Goal: Information Seeking & Learning: Learn about a topic

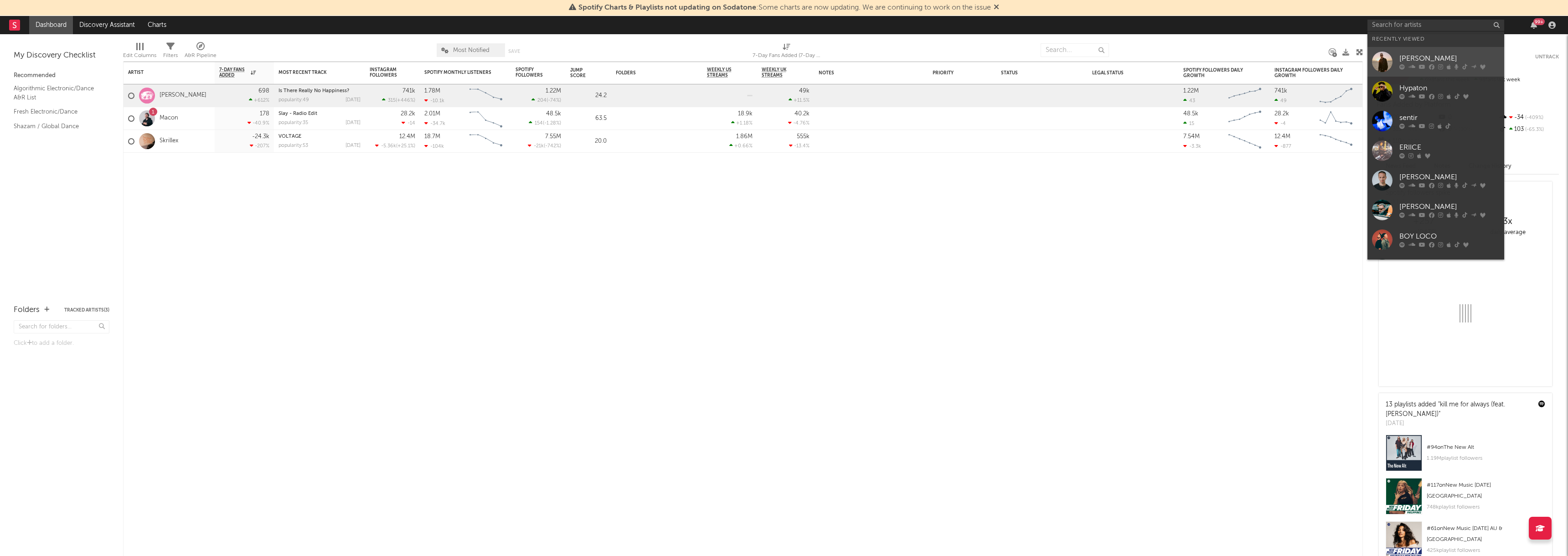
click at [1407, 57] on div "[PERSON_NAME]" at bounding box center [1449, 58] width 100 height 11
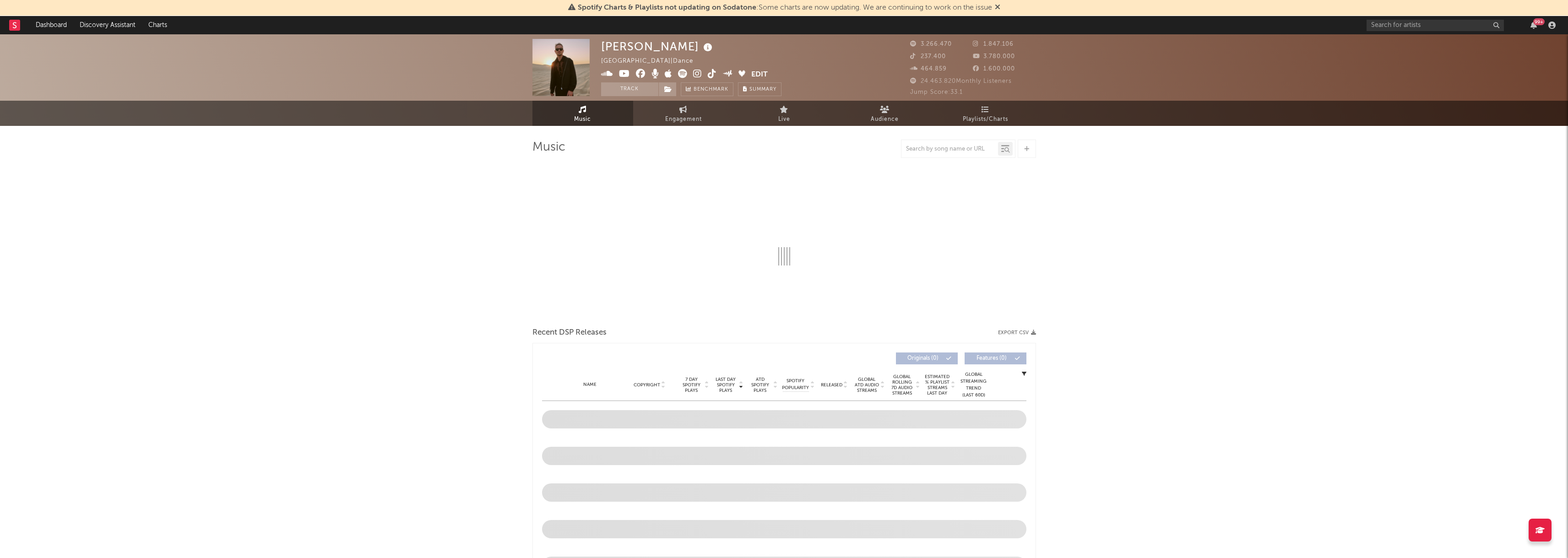
select select "6m"
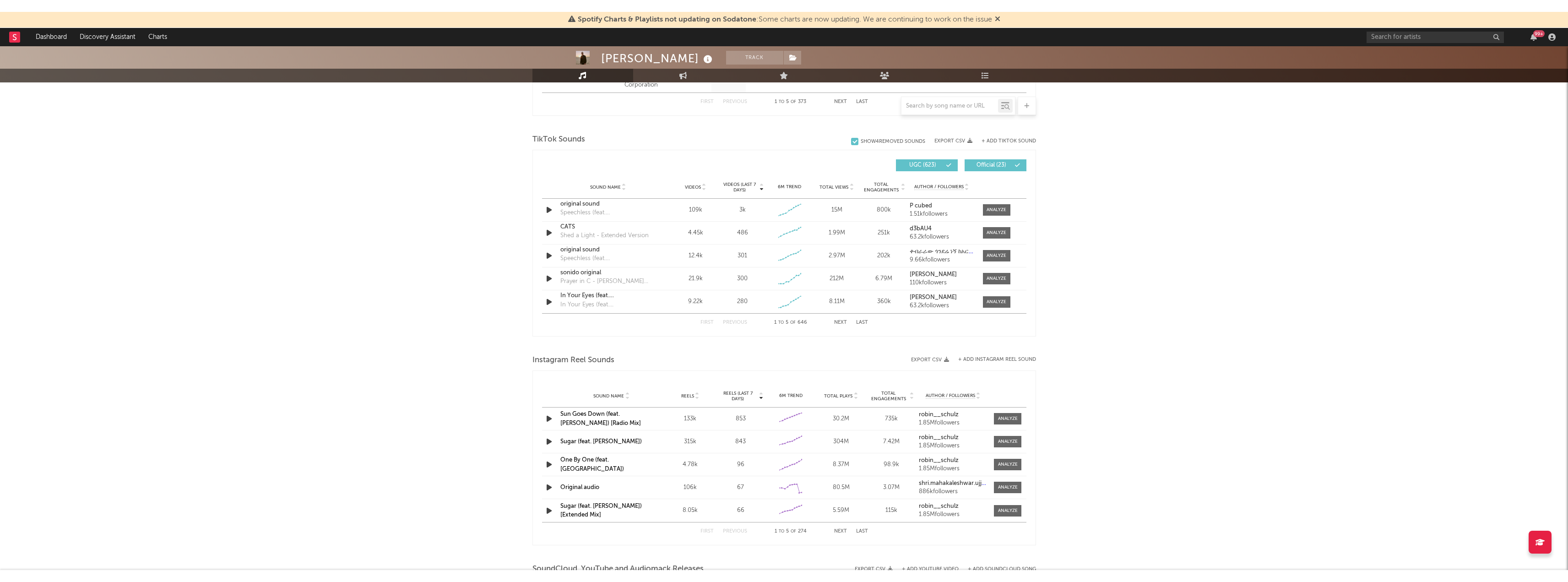
scroll to position [595, 0]
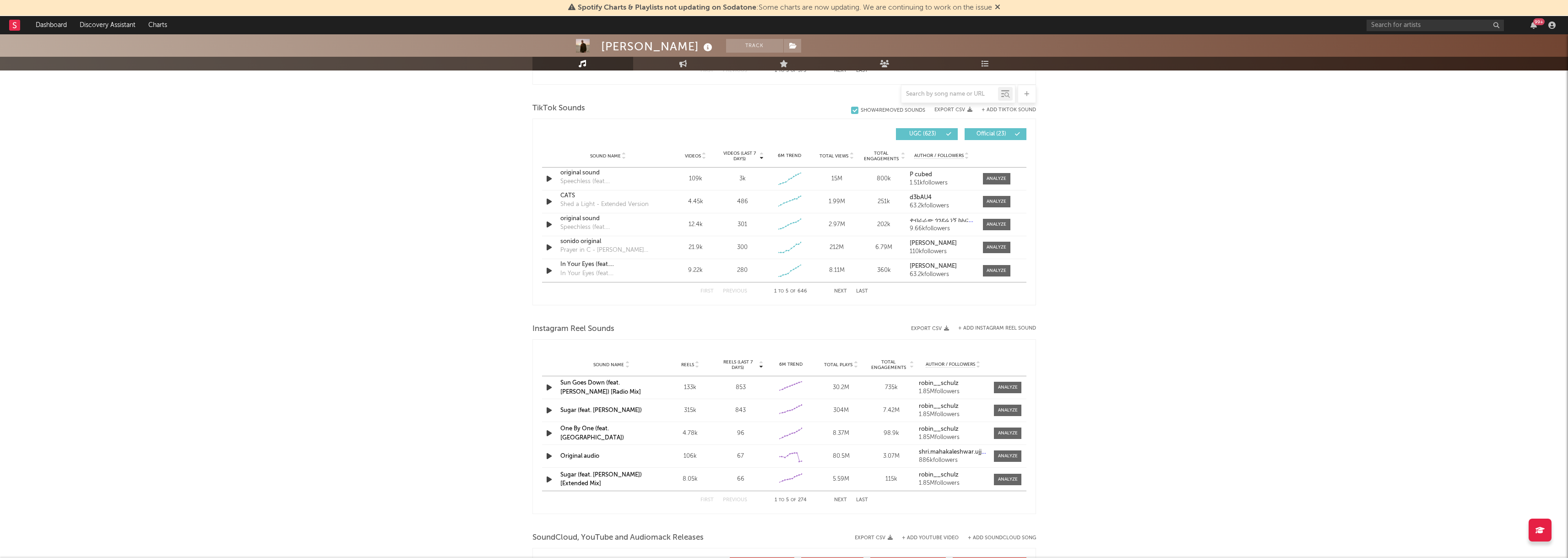
click at [794, 419] on div "Sound Name Sugar (feat. [PERSON_NAME]) Reels 315k Reels (last 7 days) 843 6M Tr…" at bounding box center [784, 410] width 484 height 22
click at [796, 412] on icon at bounding box center [790, 408] width 22 height 8
click at [572, 168] on div "original sound" at bounding box center [608, 173] width 95 height 9
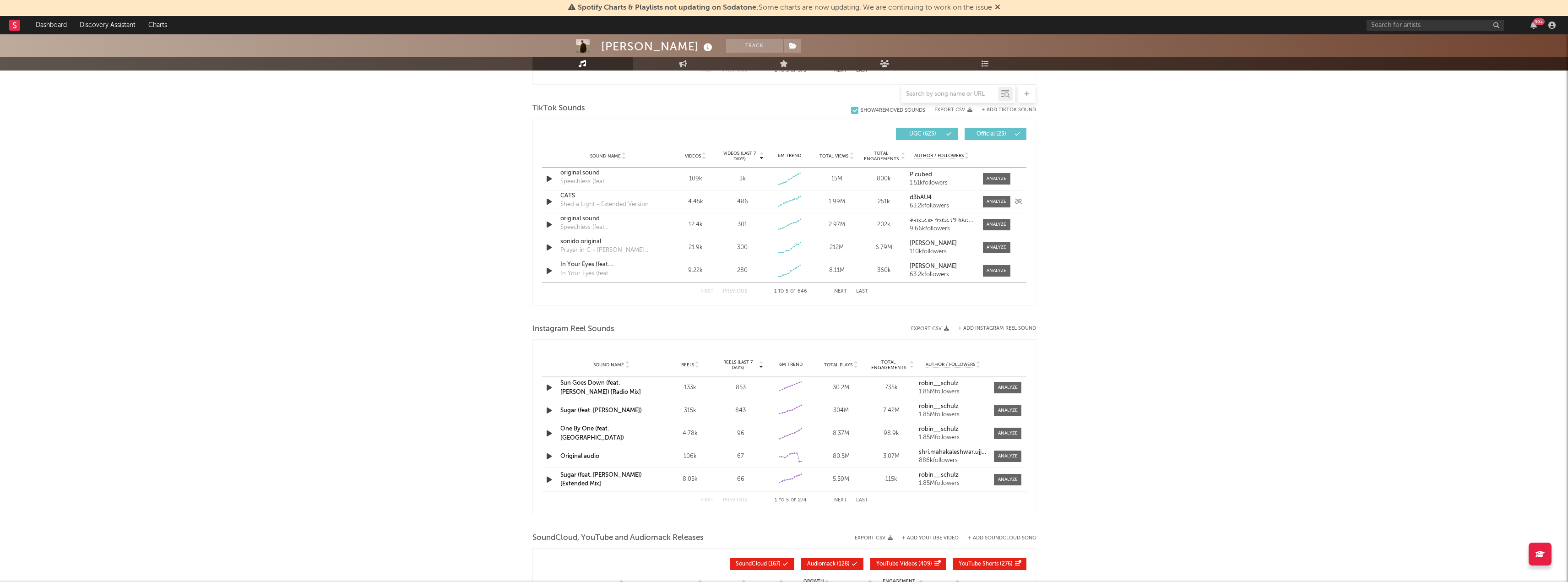
click at [549, 198] on icon "button" at bounding box center [549, 202] width 9 height 12
click at [549, 201] on icon "button" at bounding box center [549, 202] width 9 height 12
click at [836, 286] on div "First Previous 1 to 5 of 646 Next Last" at bounding box center [784, 291] width 168 height 18
click at [838, 289] on button "Next" at bounding box center [841, 291] width 13 height 5
click at [735, 287] on div "First Previous 6 to 10 of 646 Next Last" at bounding box center [784, 291] width 168 height 18
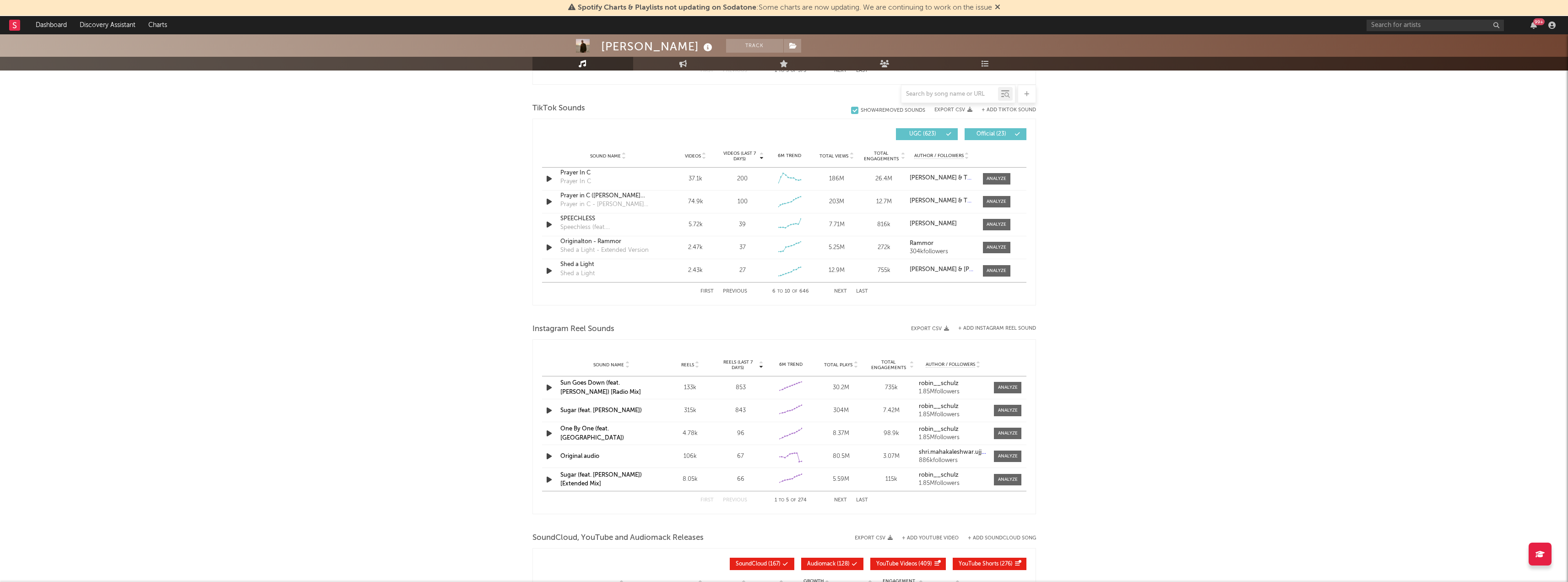
click at [739, 292] on button "Previous" at bounding box center [735, 291] width 25 height 5
click at [549, 270] on icon "button" at bounding box center [549, 271] width 9 height 12
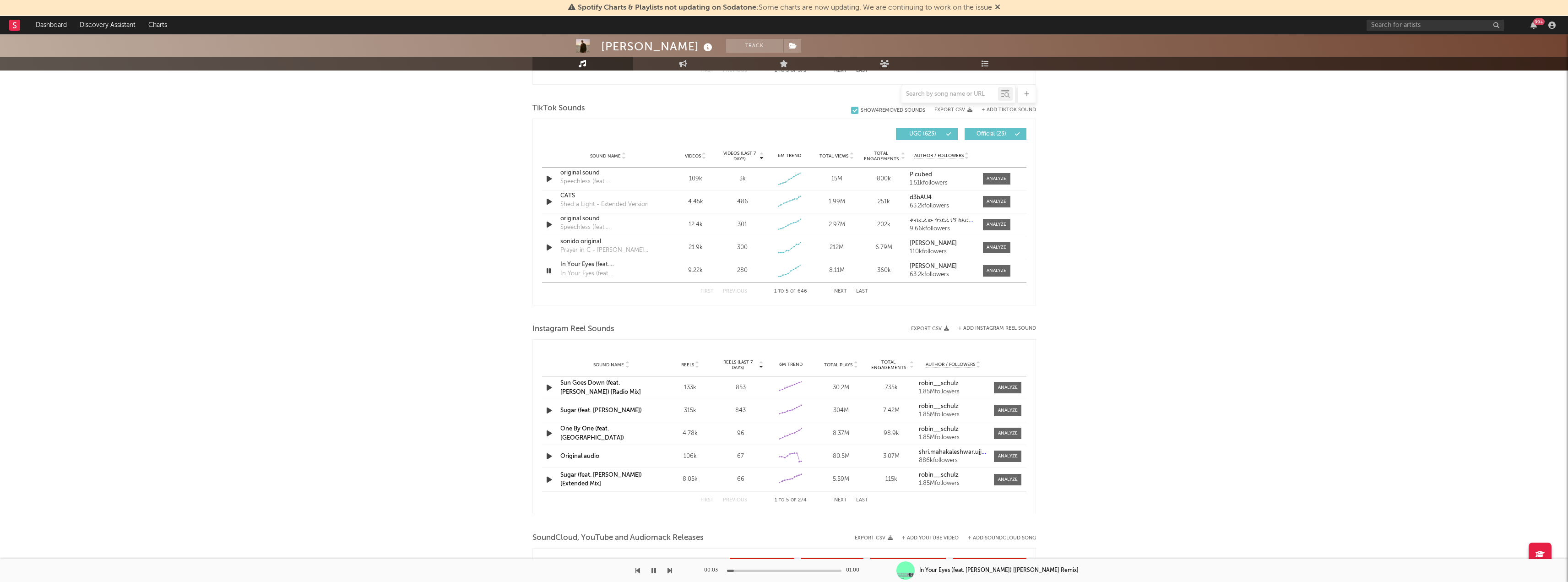
click at [663, 557] on div at bounding box center [336, 570] width 672 height 23
click at [651, 557] on icon "button" at bounding box center [654, 570] width 4 height 7
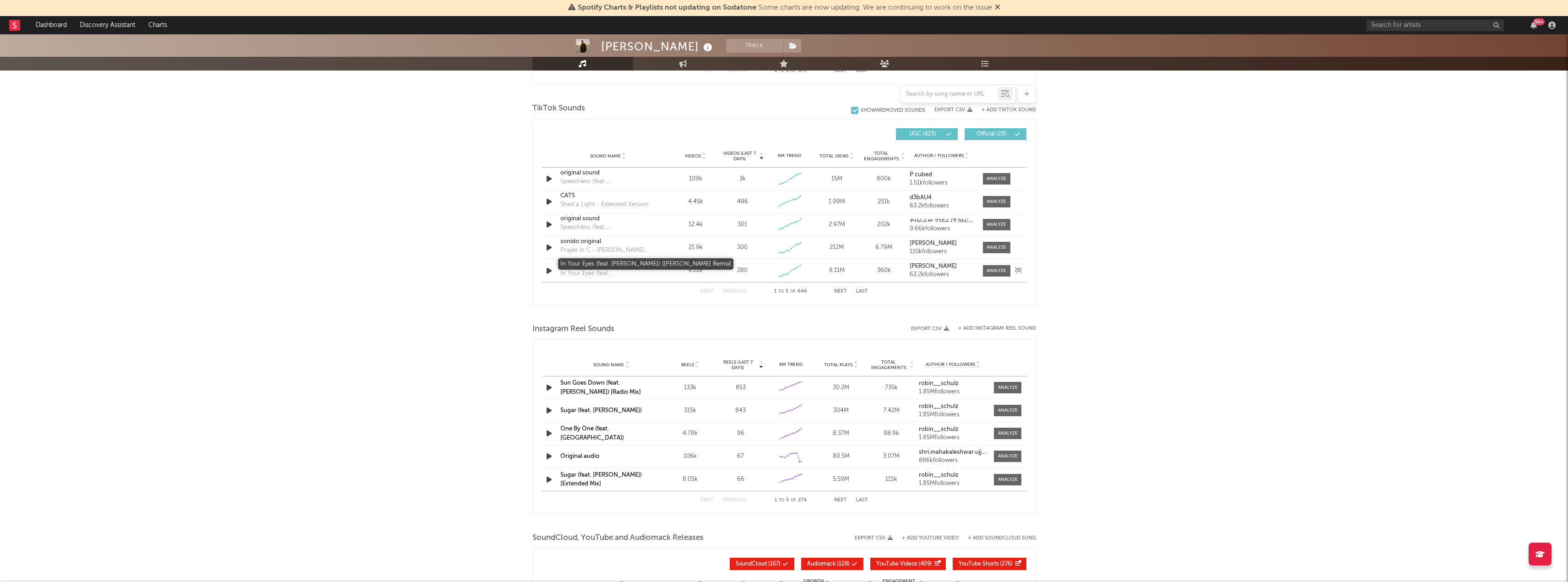
click at [632, 265] on div "In Your Eyes (feat. [PERSON_NAME]) [[PERSON_NAME] Remix]" at bounding box center [608, 265] width 95 height 9
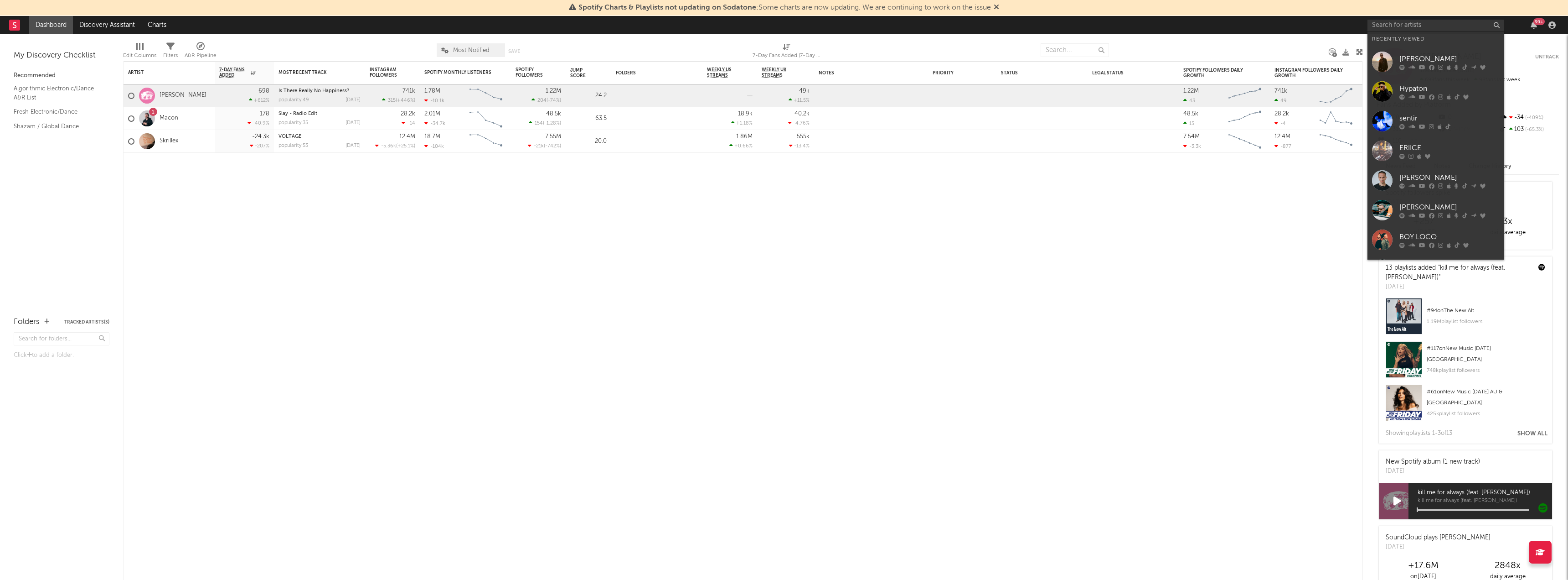
click at [1409, 57] on div "[PERSON_NAME]" at bounding box center [1449, 58] width 100 height 11
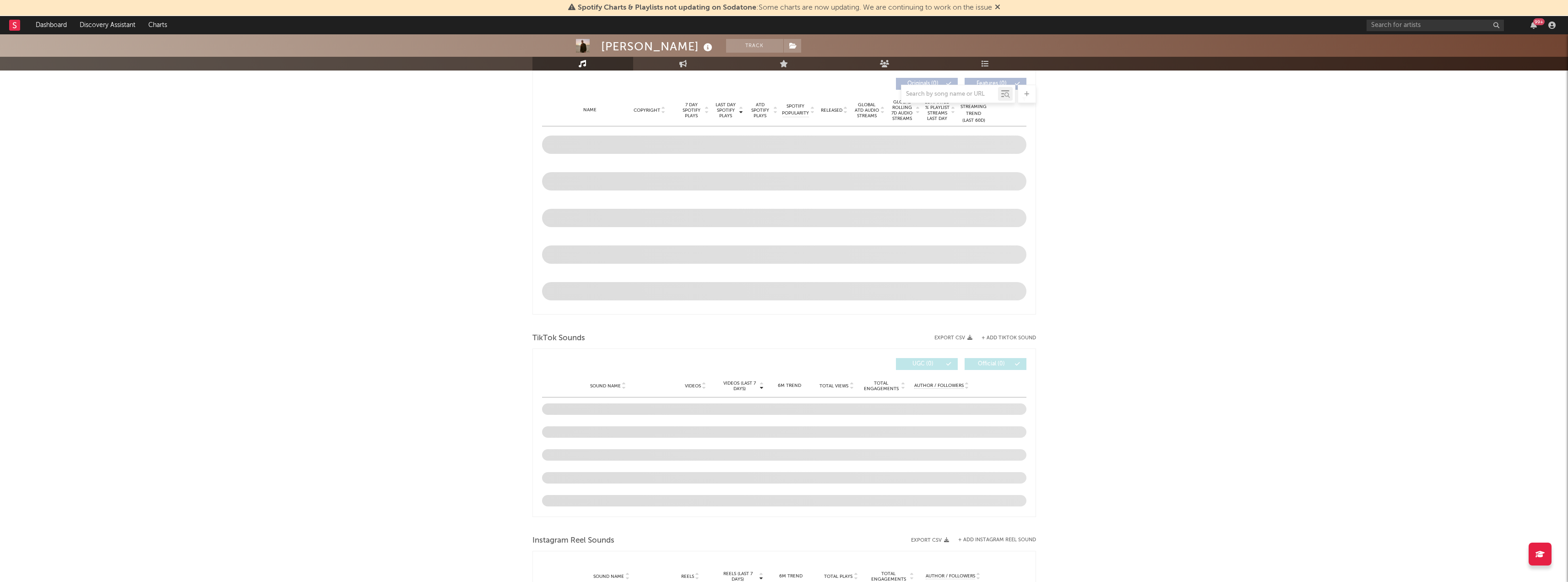
select select "6m"
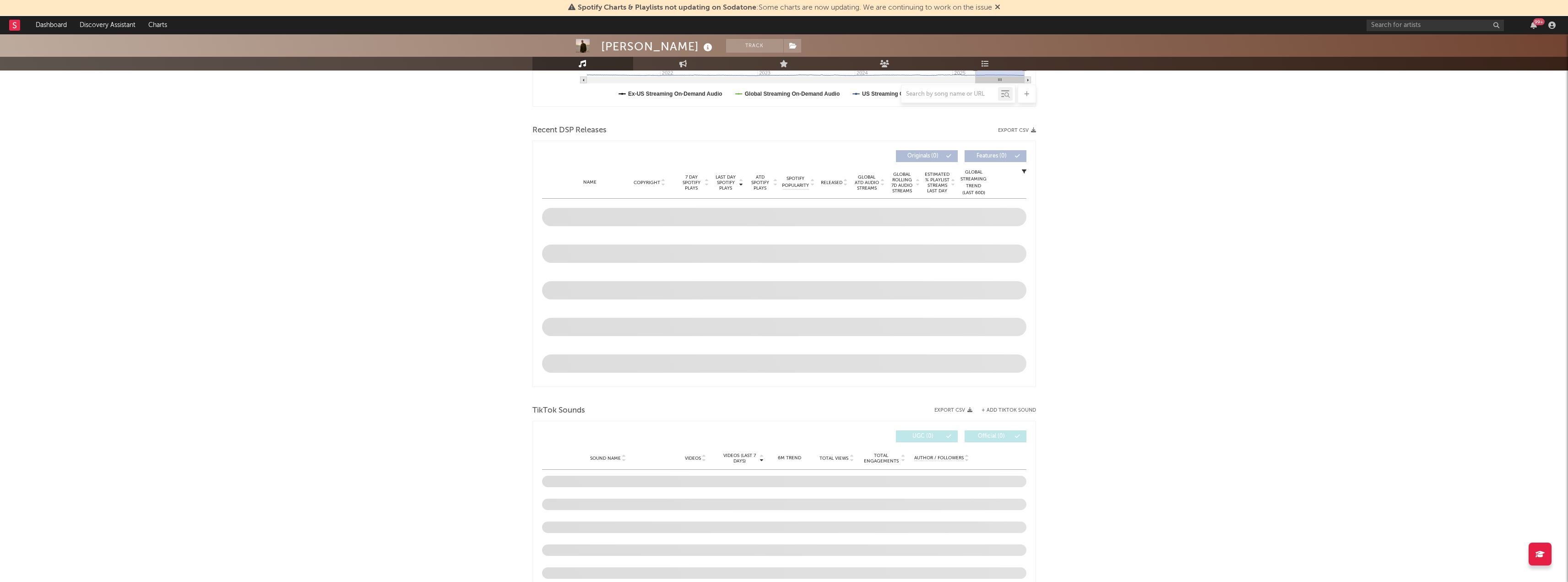
scroll to position [347, 0]
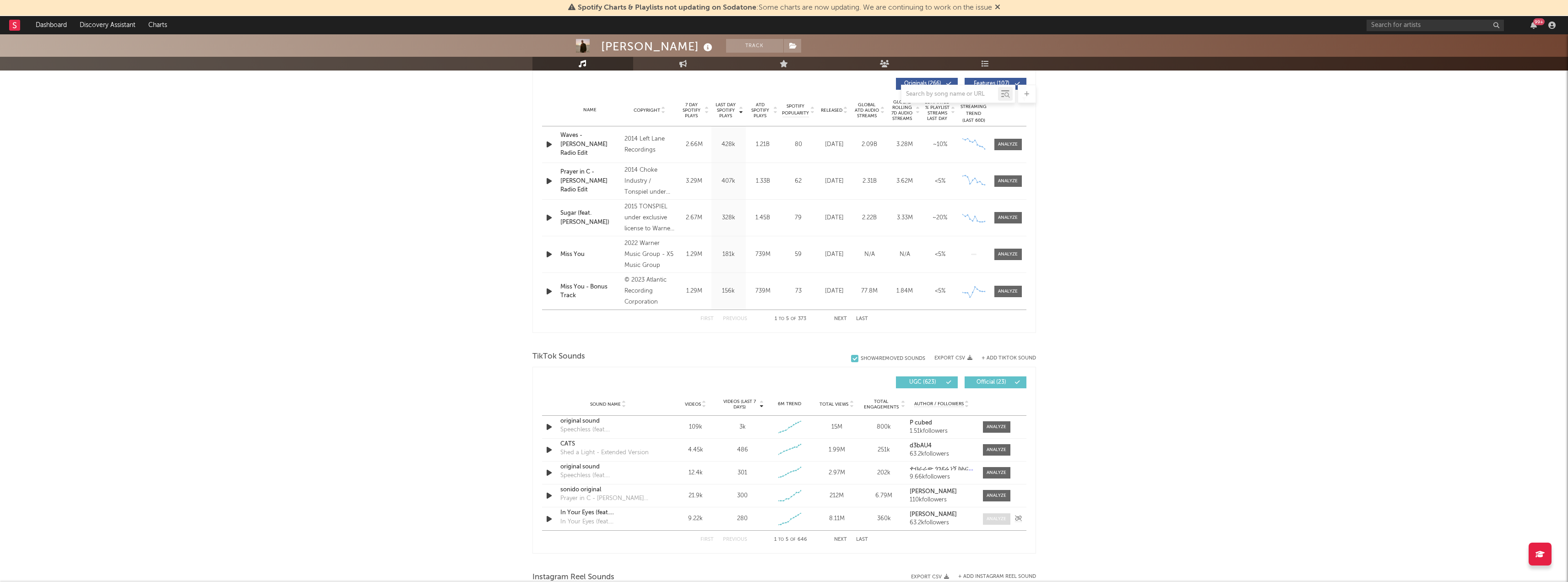
click at [994, 521] on div at bounding box center [996, 518] width 20 height 7
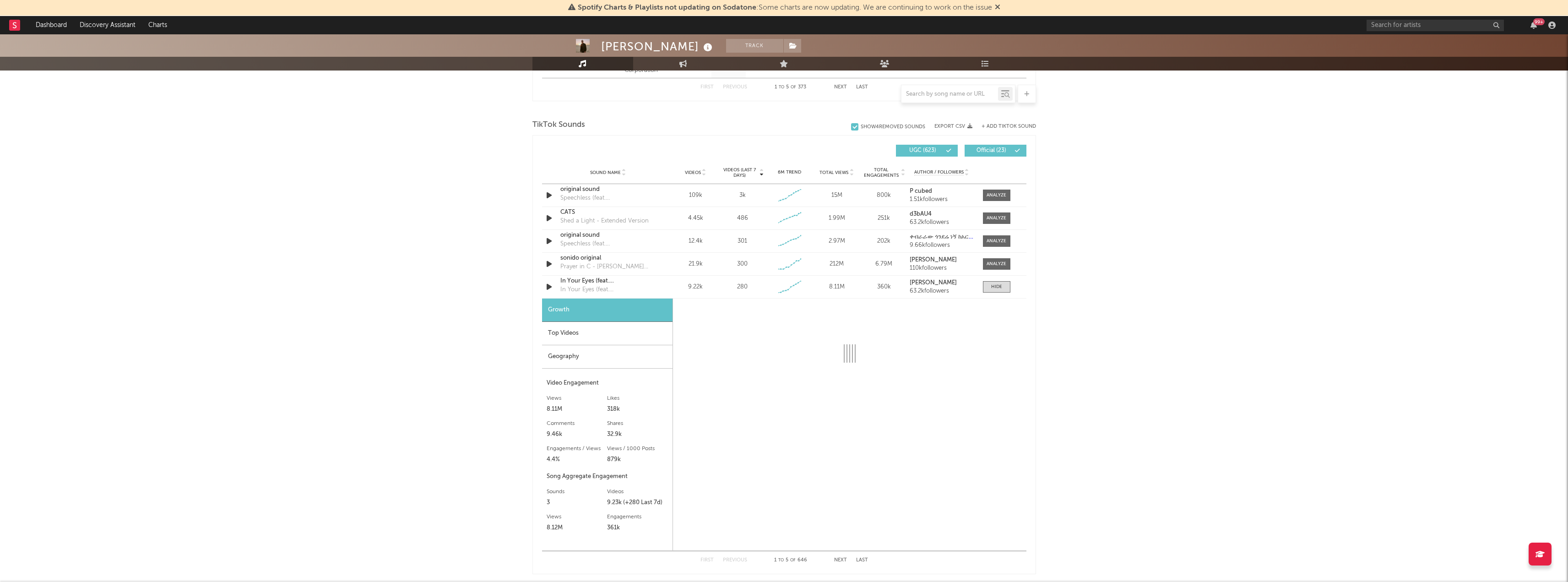
scroll to position [576, 0]
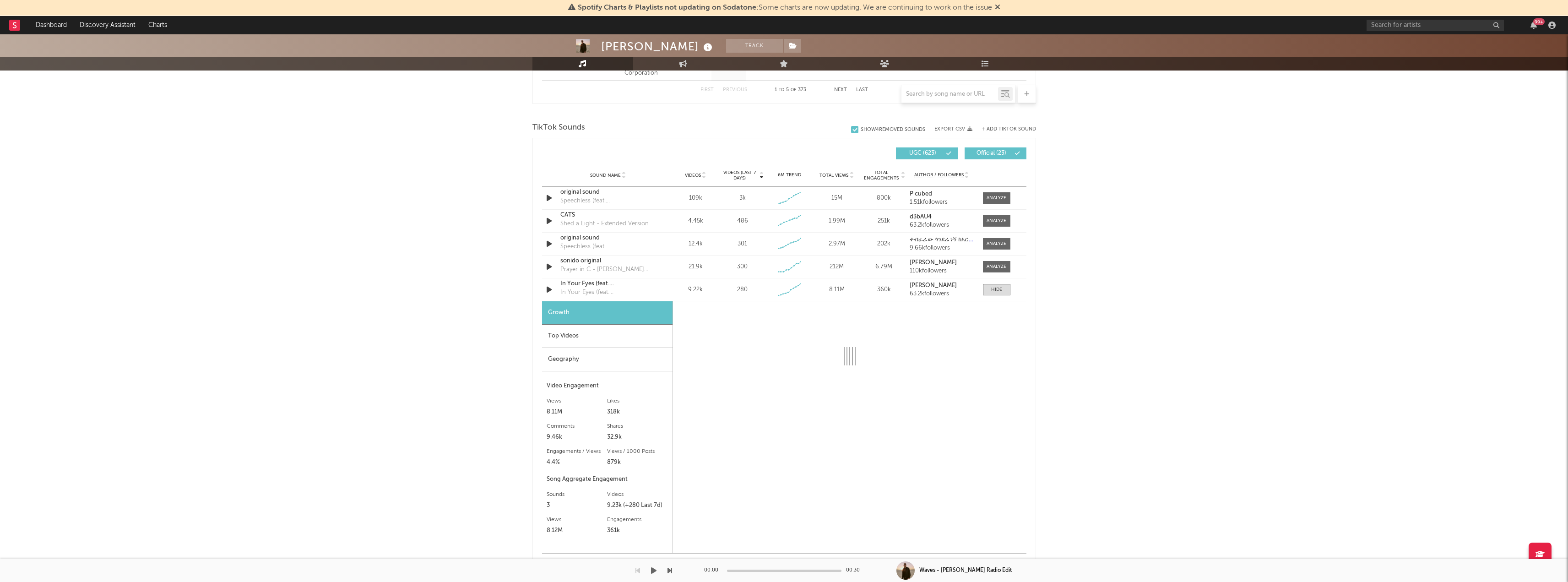
select select "6m"
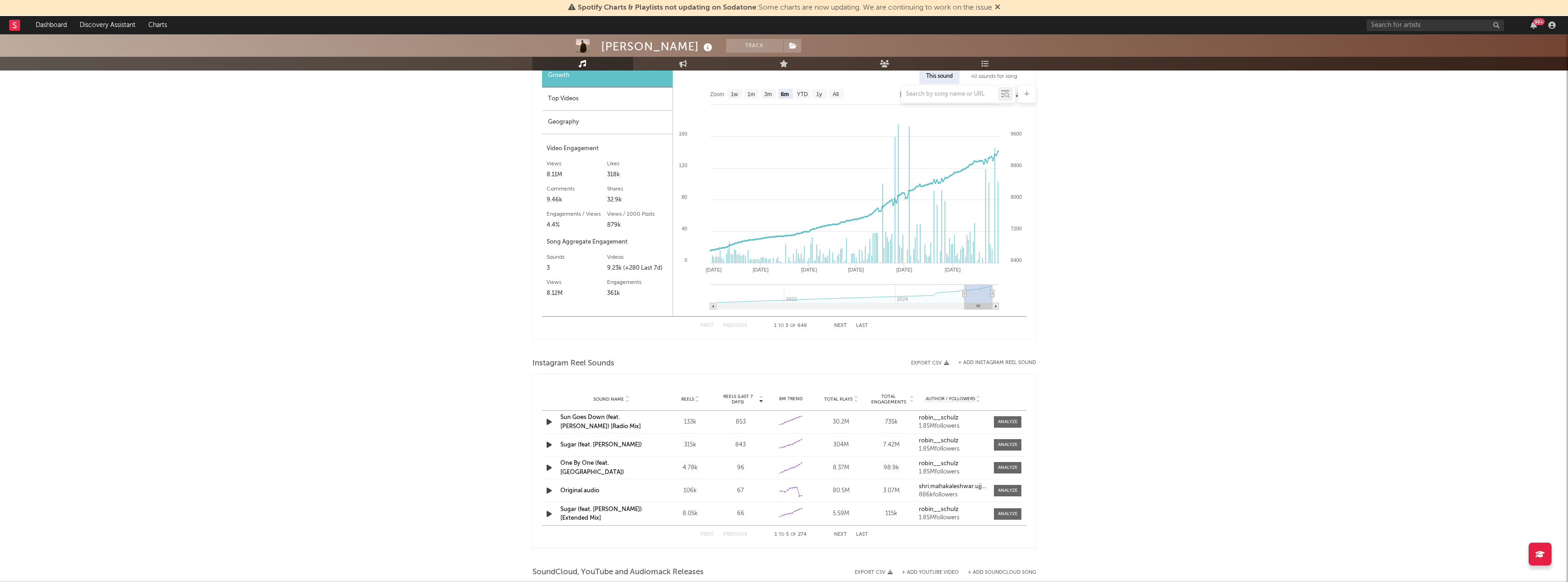
scroll to position [942, 0]
